Goal: Task Accomplishment & Management: Manage account settings

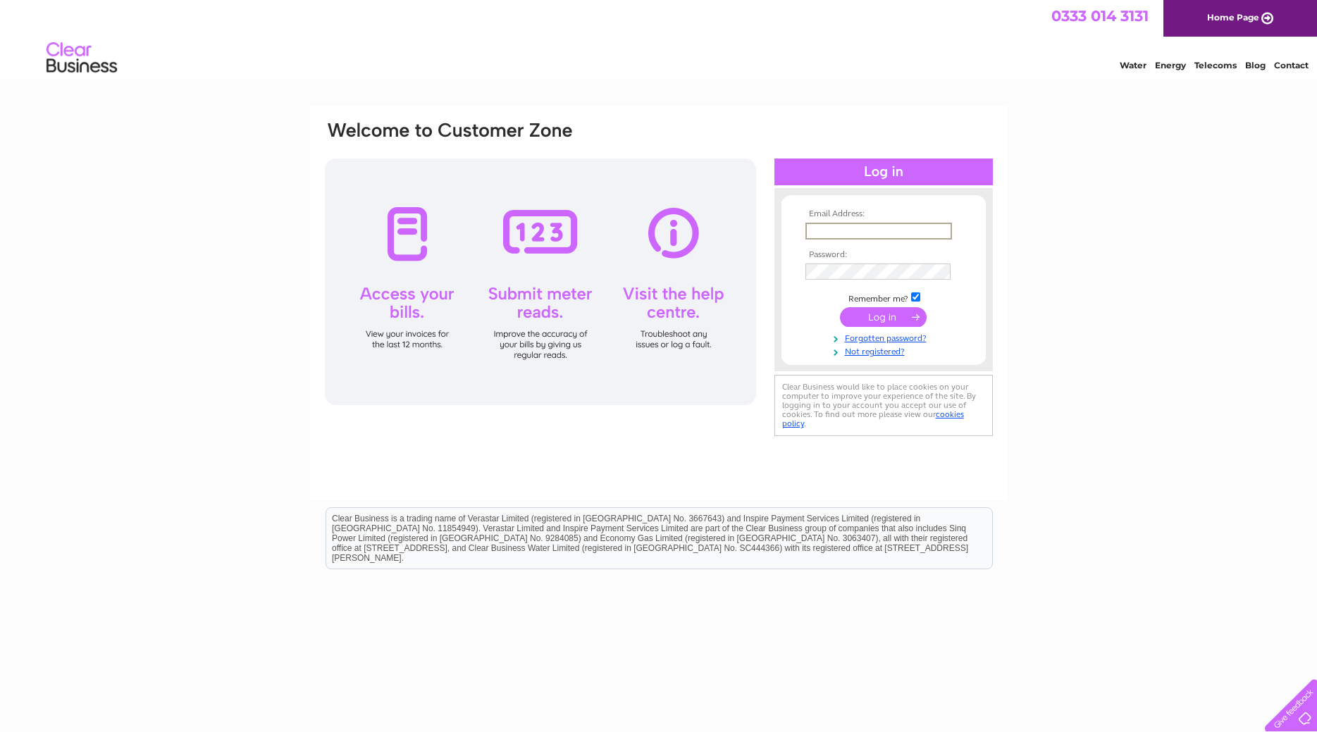
click at [835, 224] on input "text" at bounding box center [878, 231] width 147 height 17
type input "magspowell@stablelife.org.uk"
click at [875, 328] on td at bounding box center [883, 315] width 163 height 27
click at [893, 325] on input "submit" at bounding box center [883, 316] width 87 height 20
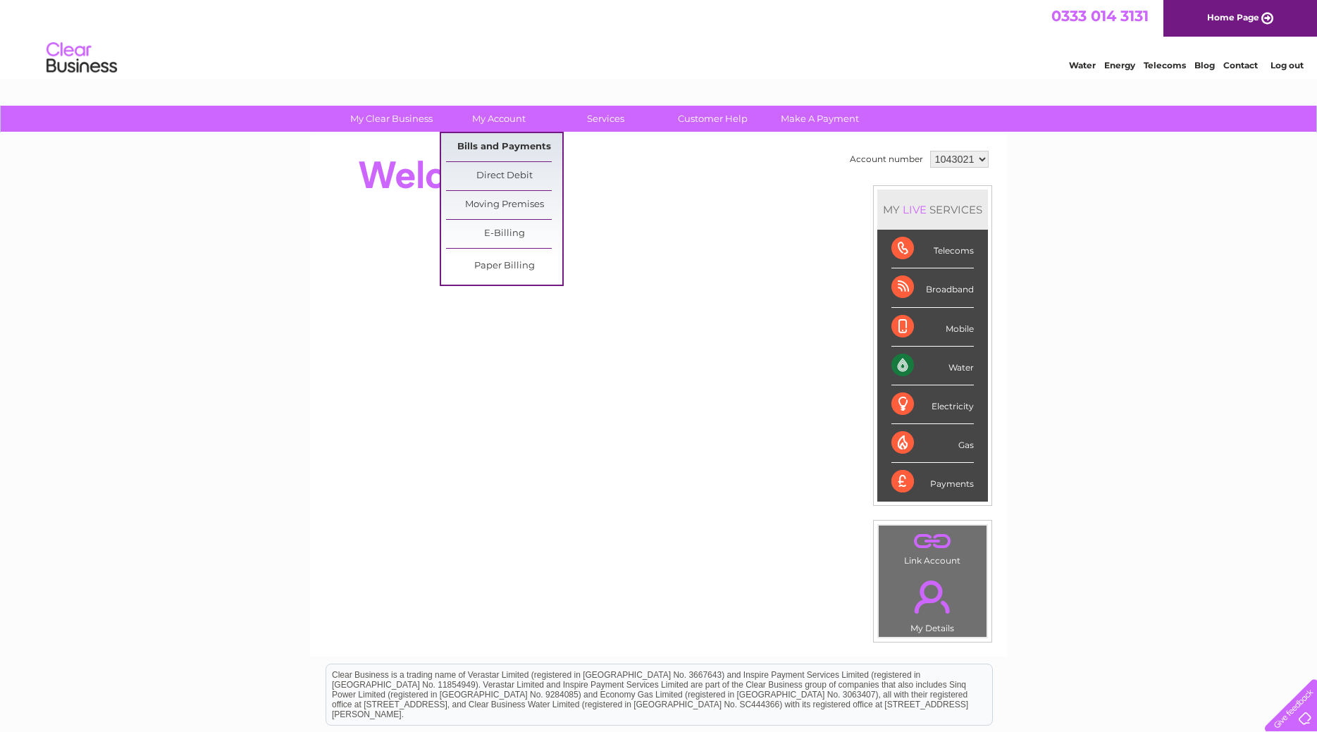
click at [490, 144] on link "Bills and Payments" at bounding box center [504, 147] width 116 height 28
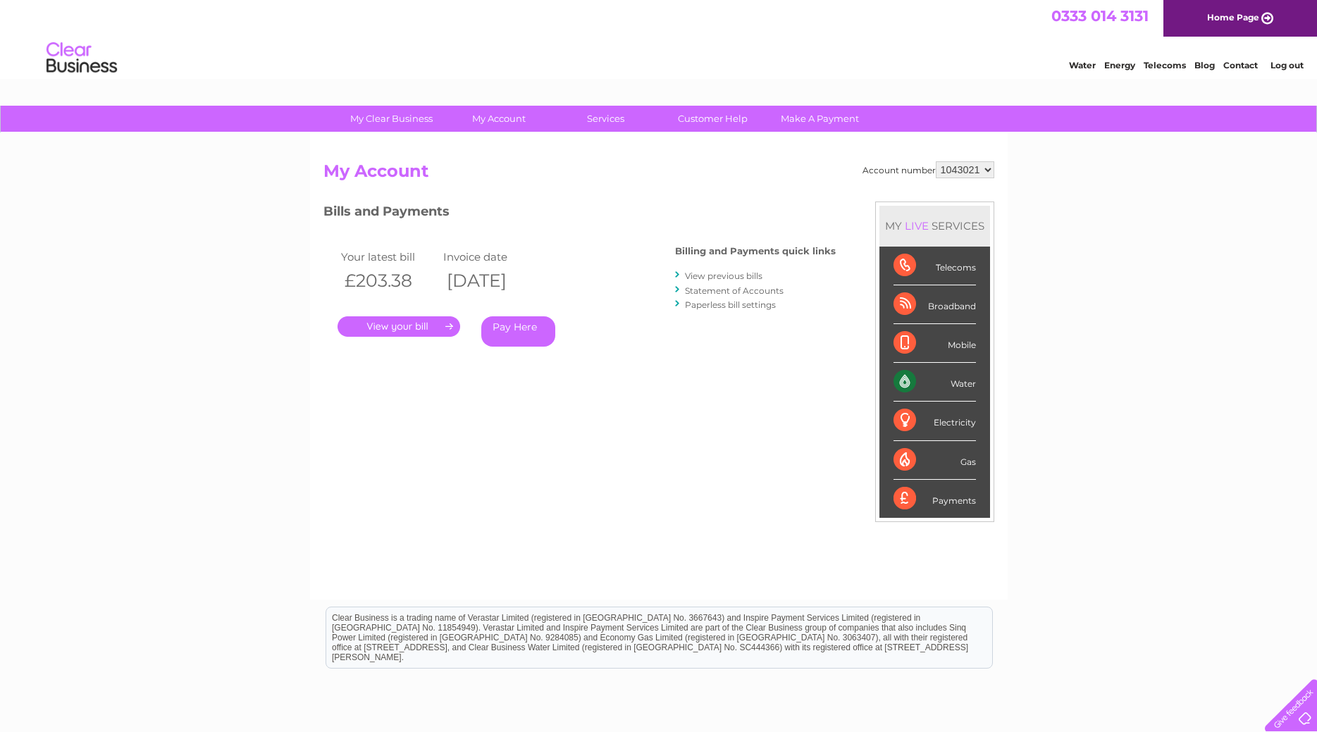
click at [398, 329] on link "." at bounding box center [398, 326] width 123 height 20
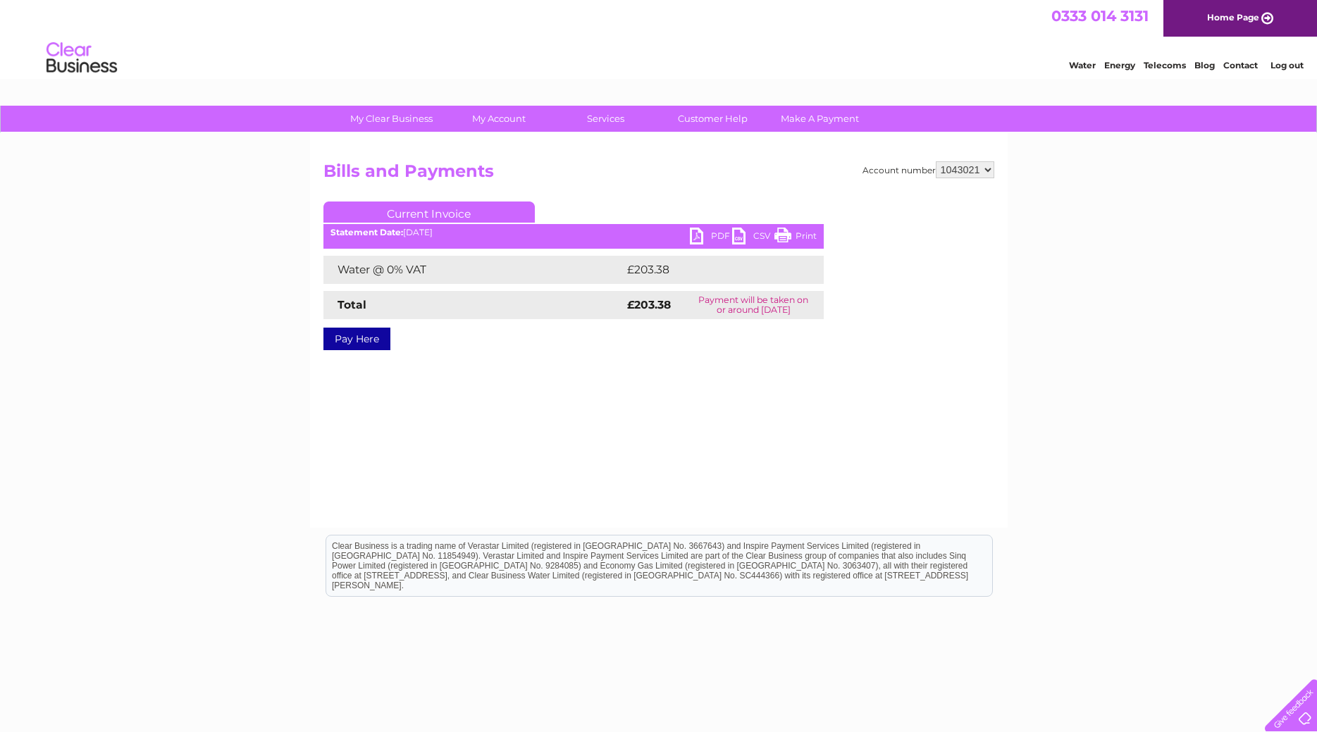
click at [704, 235] on link "PDF" at bounding box center [711, 238] width 42 height 20
click at [1277, 69] on link "Log out" at bounding box center [1286, 65] width 33 height 11
